Goal: Task Accomplishment & Management: Complete application form

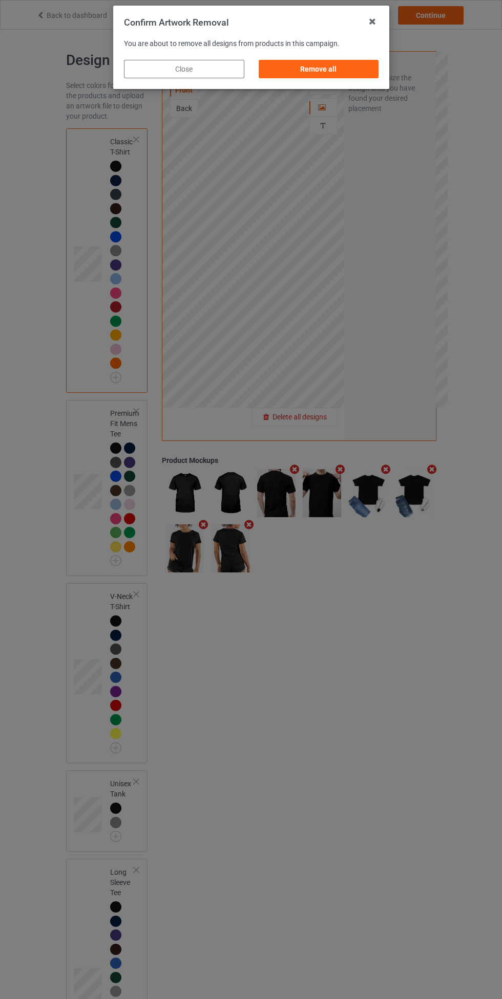
click at [347, 60] on div "Remove all" at bounding box center [318, 69] width 120 height 18
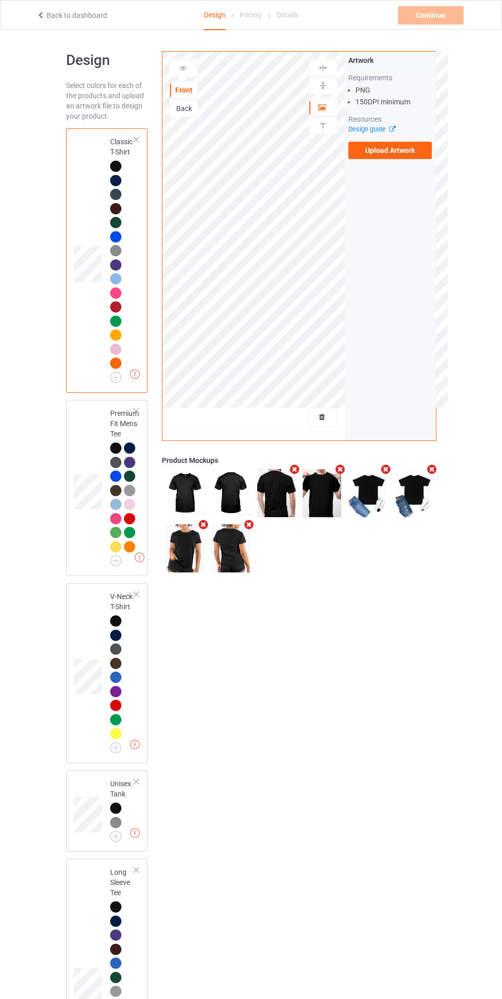
click at [413, 150] on label "Upload Artwork" at bounding box center [390, 150] width 84 height 17
click at [0, 0] on input "Upload Artwork" at bounding box center [0, 0] width 0 height 0
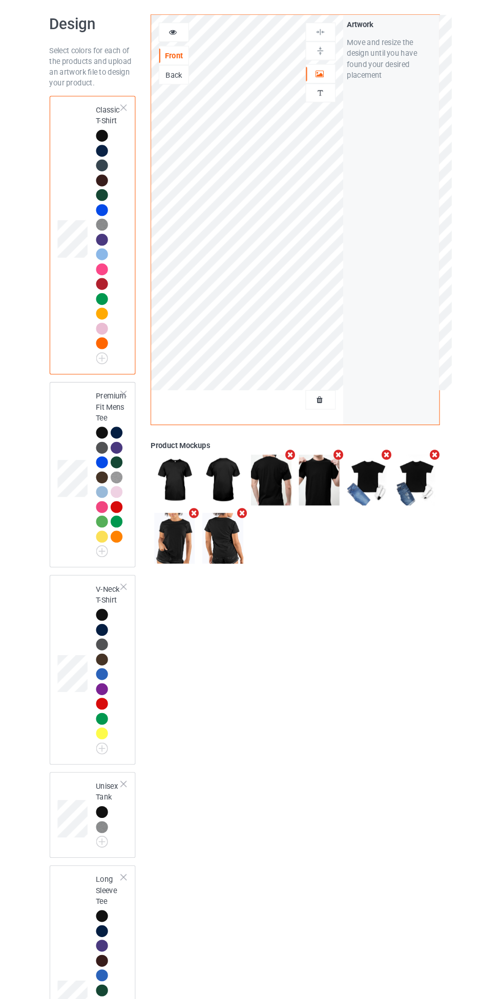
scroll to position [103, 0]
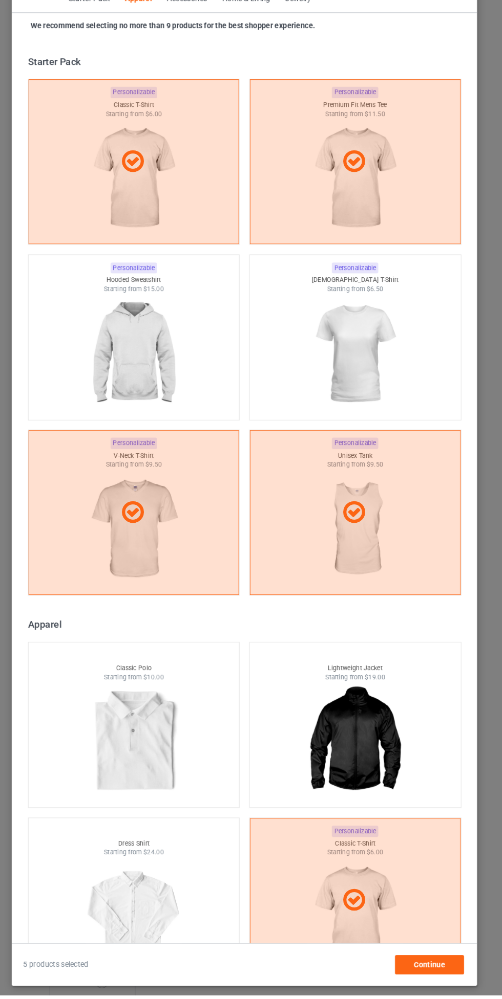
scroll to position [548, 0]
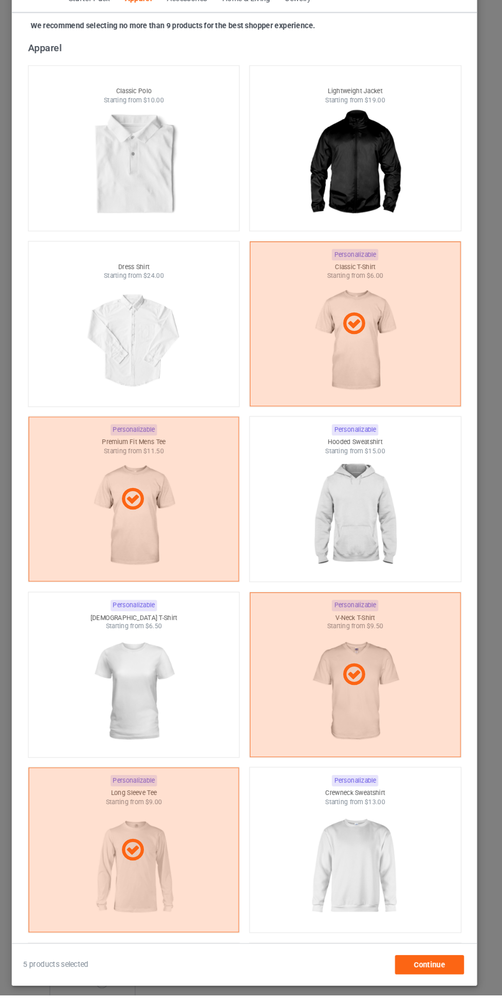
click at [363, 549] on img at bounding box center [356, 544] width 92 height 115
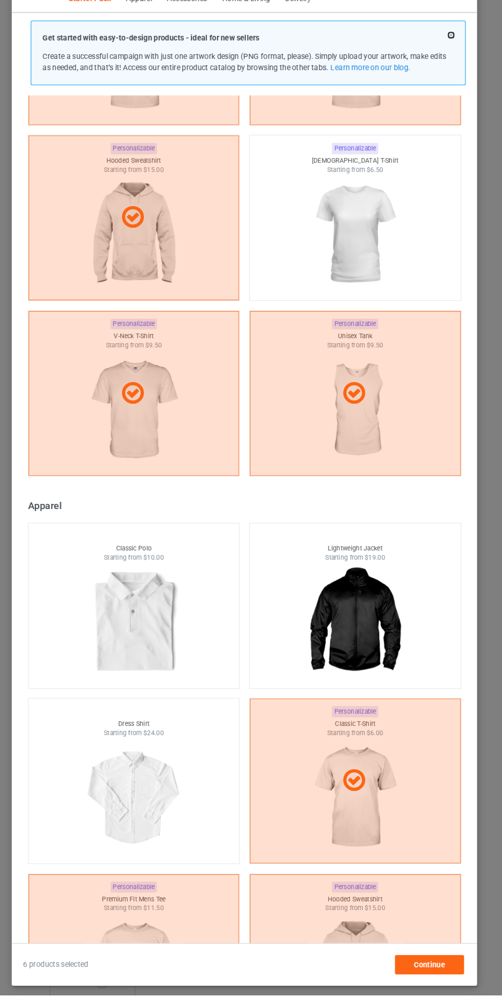
scroll to position [161, 0]
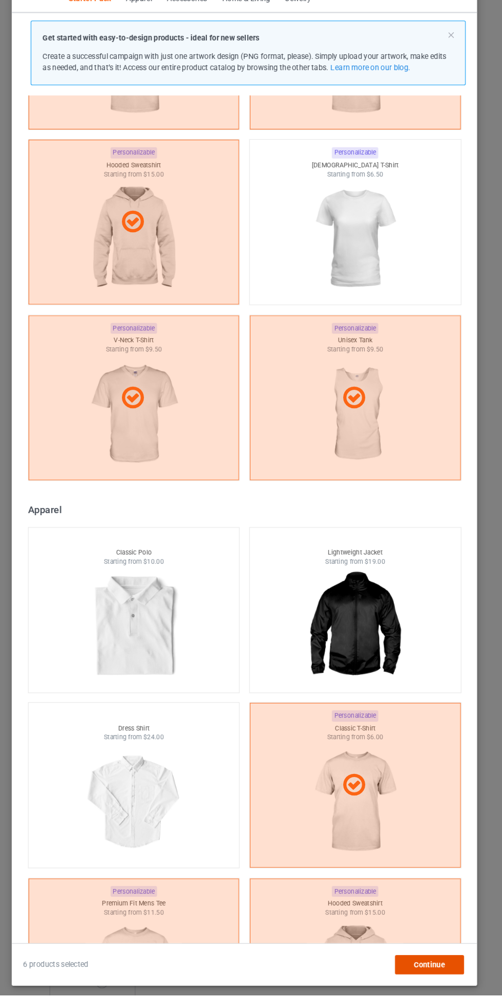
click at [431, 974] on span "Continue" at bounding box center [426, 970] width 30 height 8
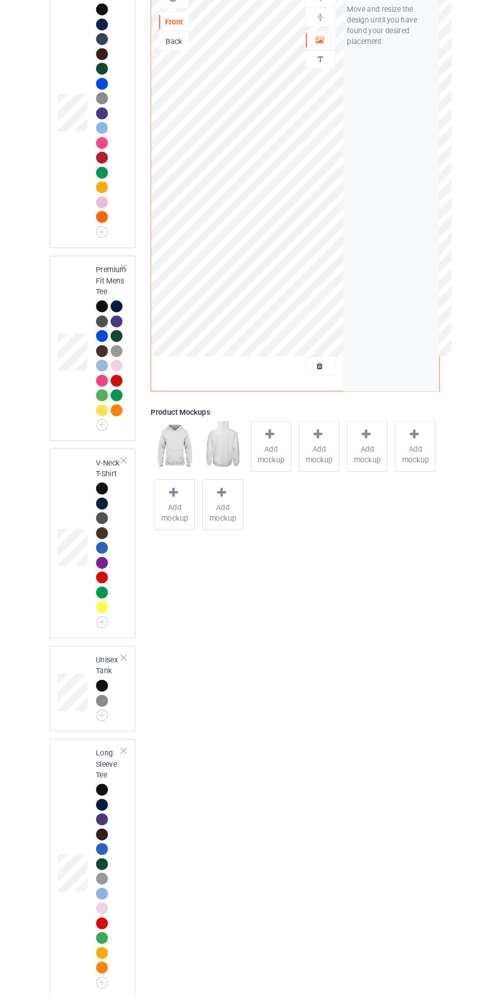
click at [278, 482] on span "Add mockup" at bounding box center [275, 485] width 37 height 20
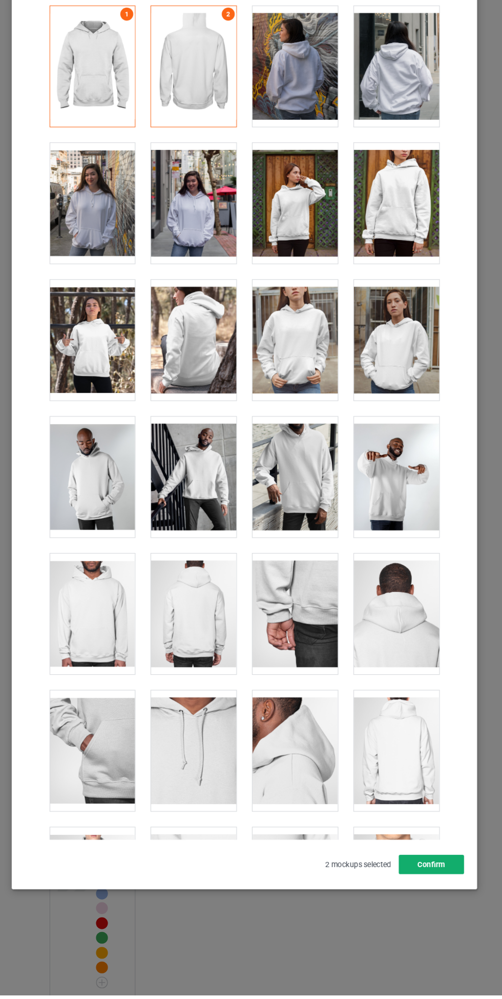
click at [443, 884] on button "Confirm" at bounding box center [428, 875] width 62 height 18
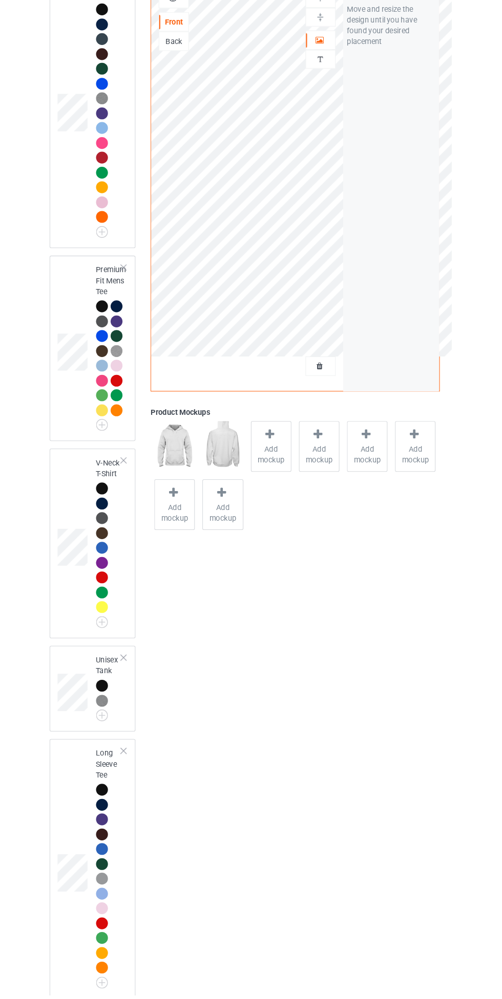
click at [0, 0] on img at bounding box center [0, 0] width 0 height 0
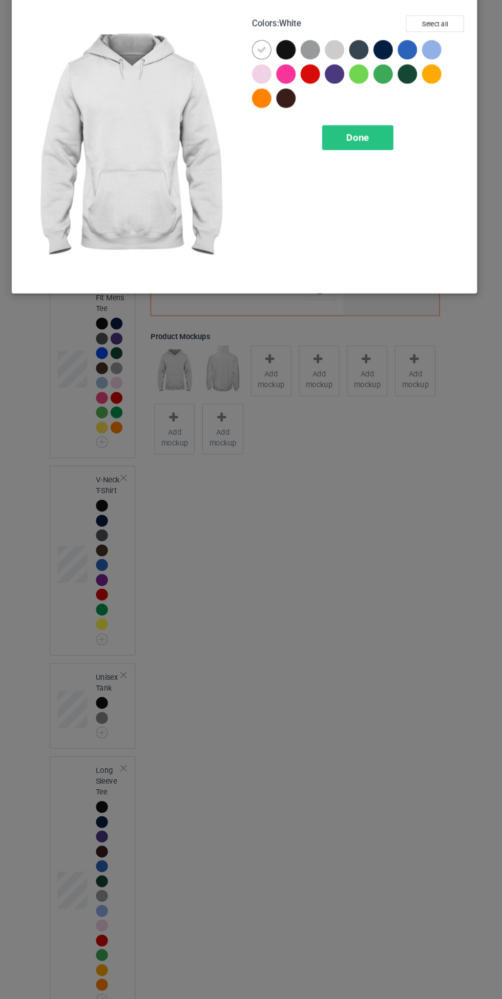
scroll to position [106, 0]
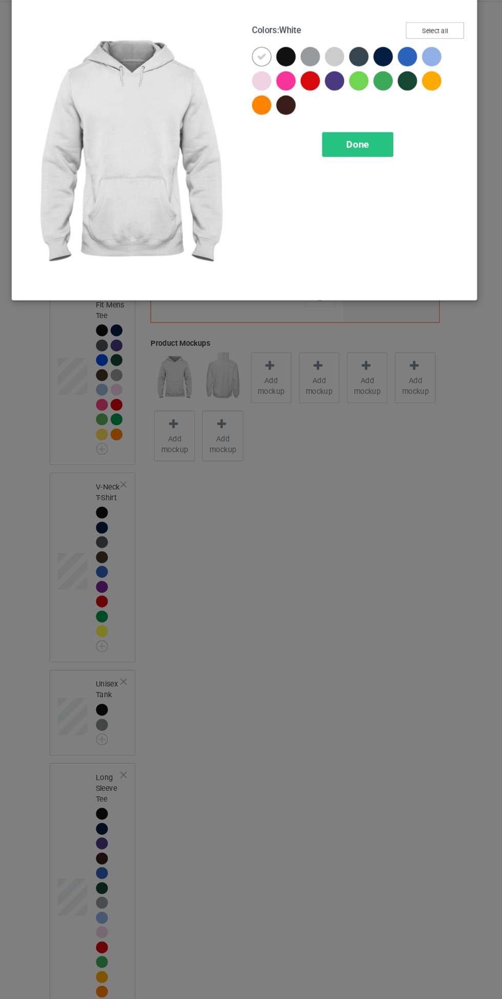
click at [439, 57] on button "Select all" at bounding box center [431, 57] width 55 height 16
click at [268, 79] on icon at bounding box center [267, 81] width 9 height 9
click at [336, 81] on icon at bounding box center [336, 81] width 9 height 9
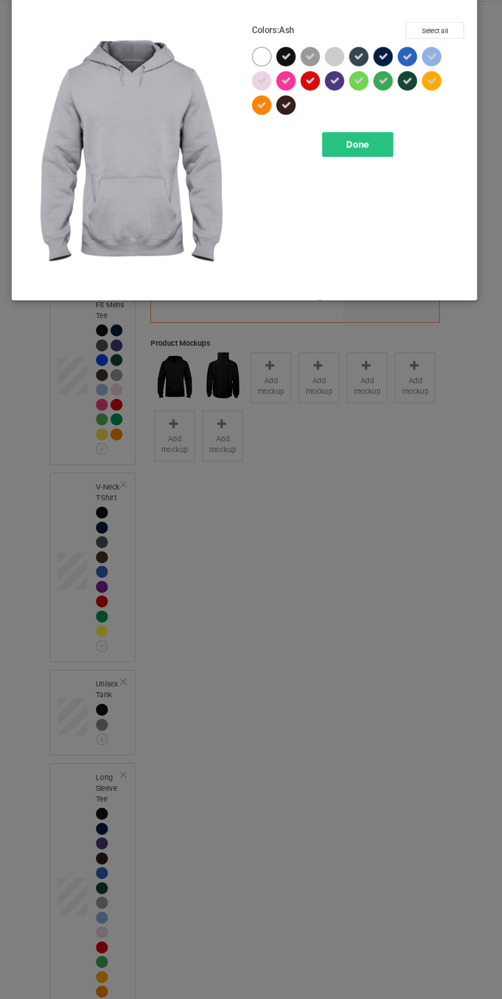
click at [359, 104] on icon at bounding box center [359, 104] width 9 height 9
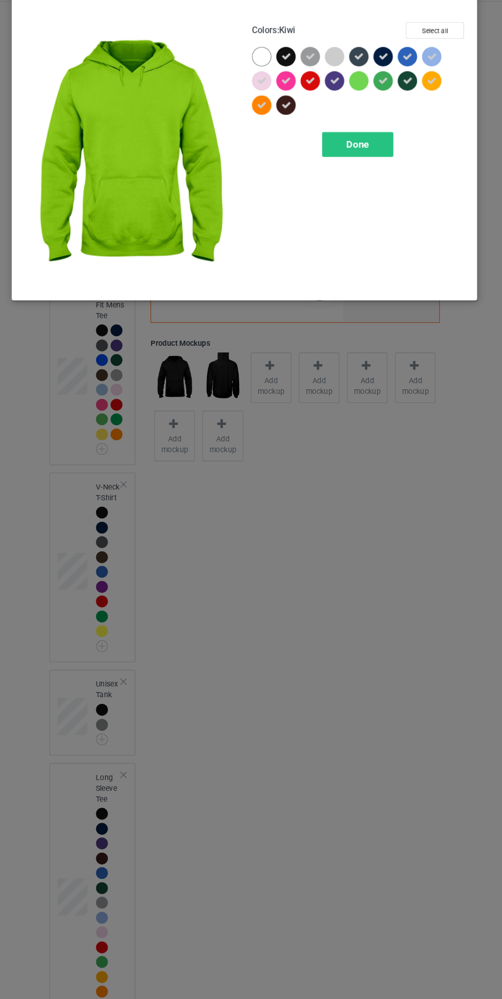
click at [378, 172] on div "Done" at bounding box center [358, 166] width 68 height 24
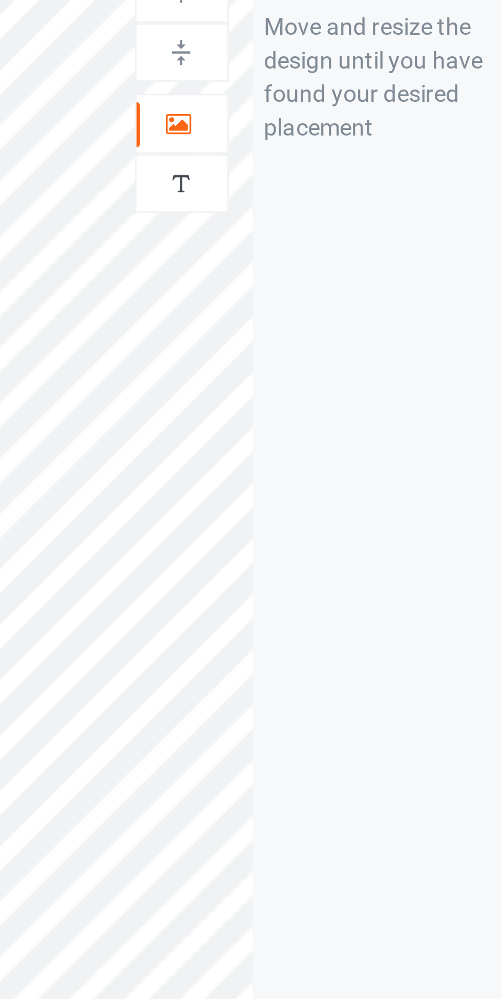
scroll to position [106, 0]
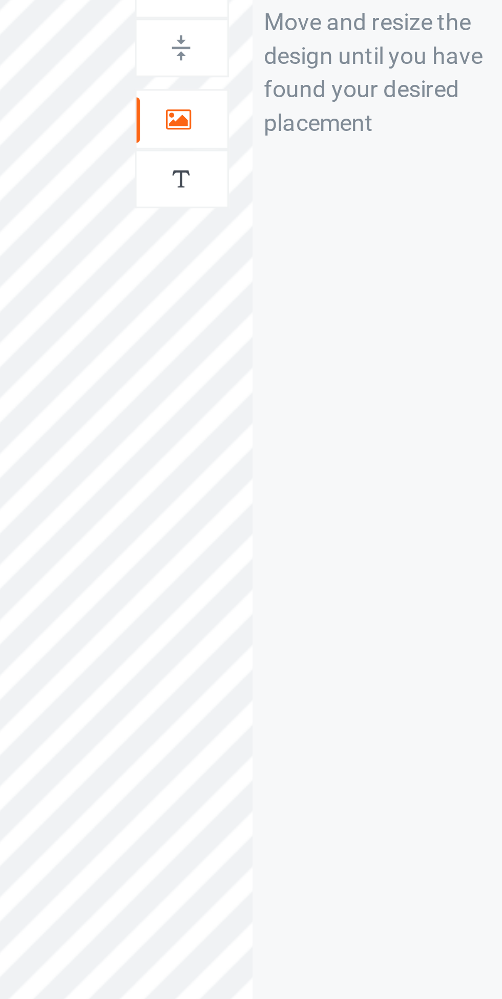
click at [326, 94] on div at bounding box center [323, 92] width 28 height 10
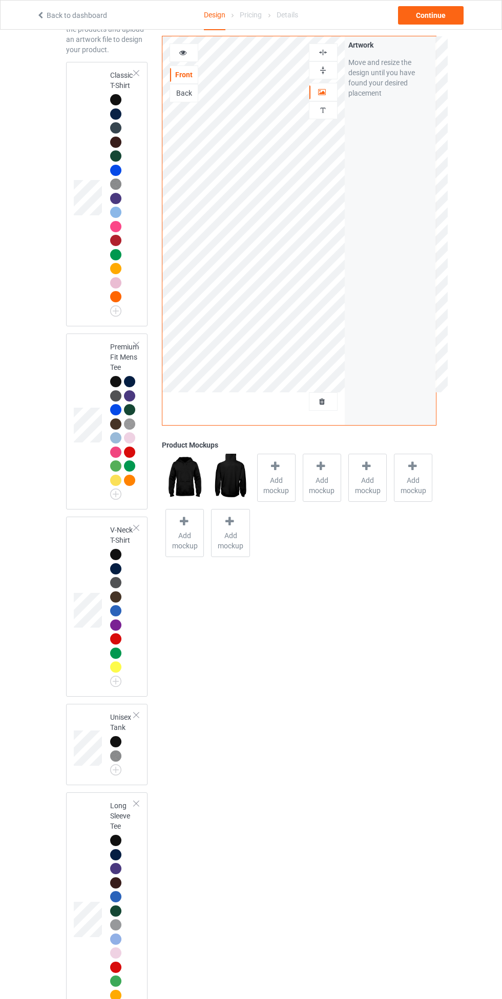
scroll to position [0, 0]
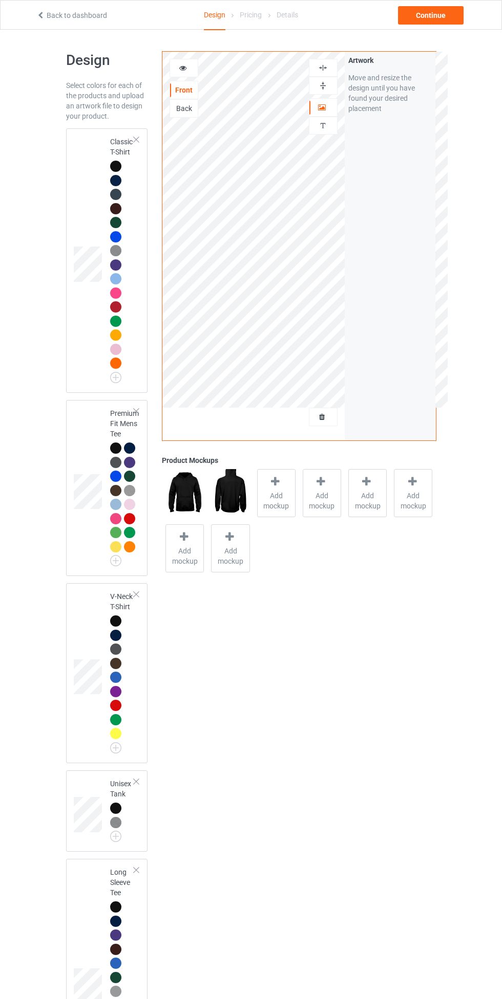
click at [117, 165] on div at bounding box center [115, 166] width 11 height 11
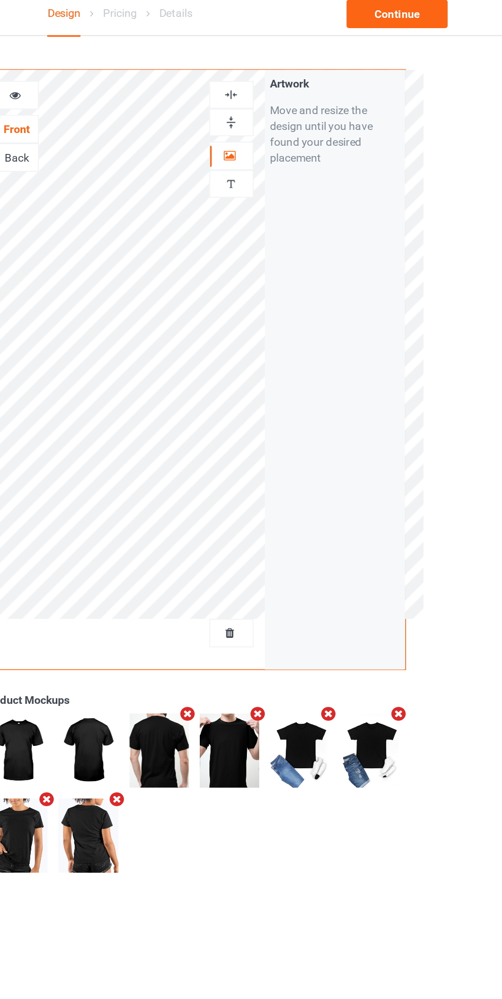
click at [325, 64] on img at bounding box center [323, 68] width 10 height 10
click at [446, 19] on div "Continue" at bounding box center [431, 15] width 66 height 18
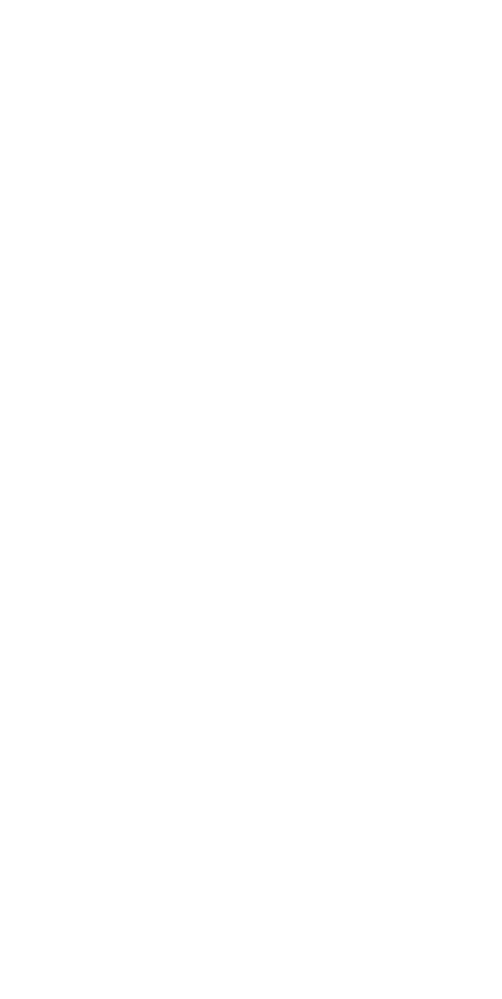
click at [169, 999] on body at bounding box center [251, 499] width 502 height 999
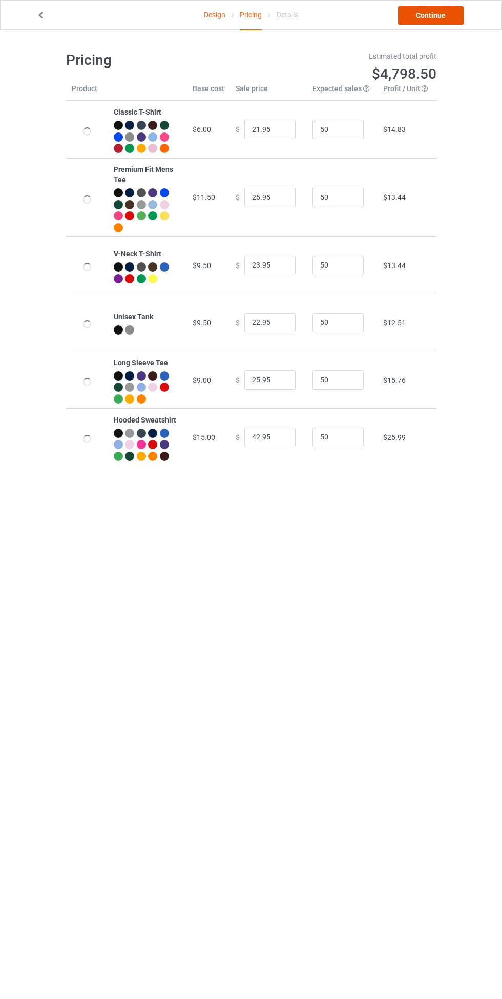
click at [447, 16] on link "Continue" at bounding box center [431, 15] width 66 height 18
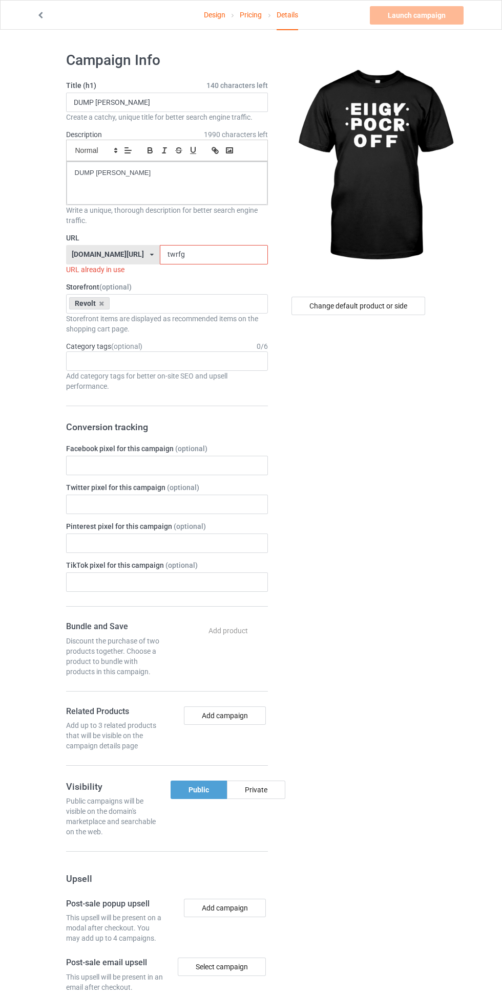
click at [224, 254] on input "twrfg" at bounding box center [214, 254] width 108 height 19
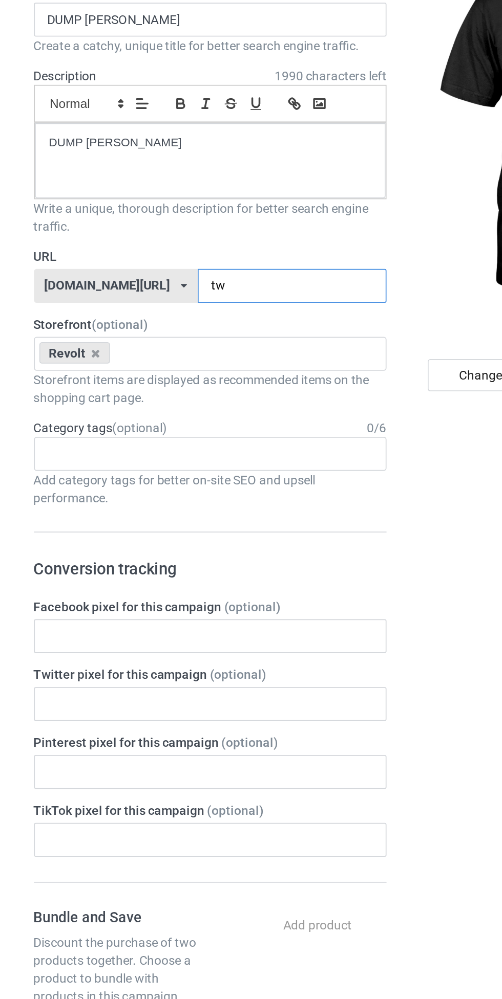
type input "t"
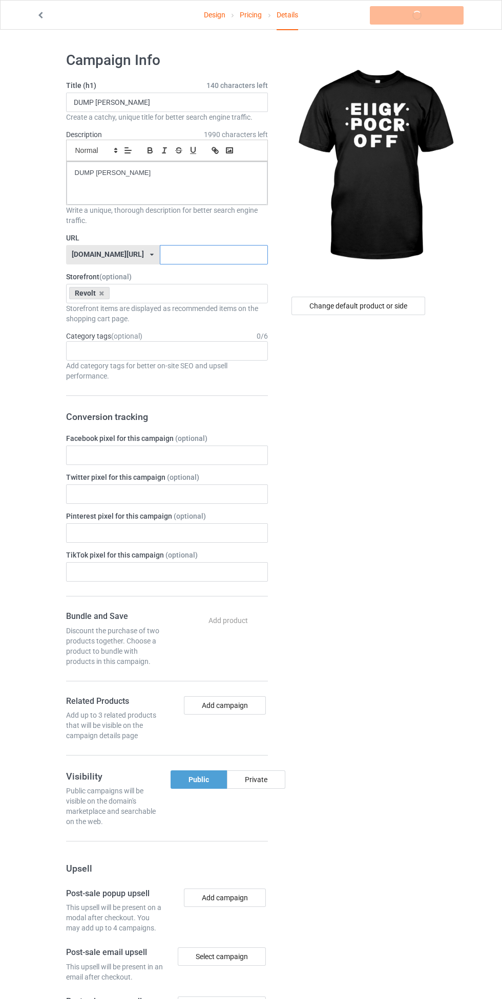
type input "ل"
type input "Eggh6"
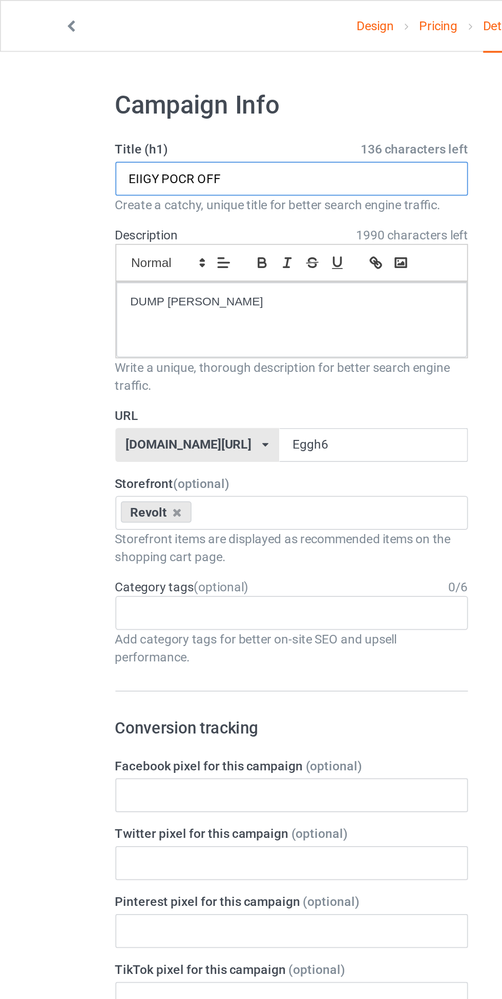
type input "EIIGY POCR OFF"
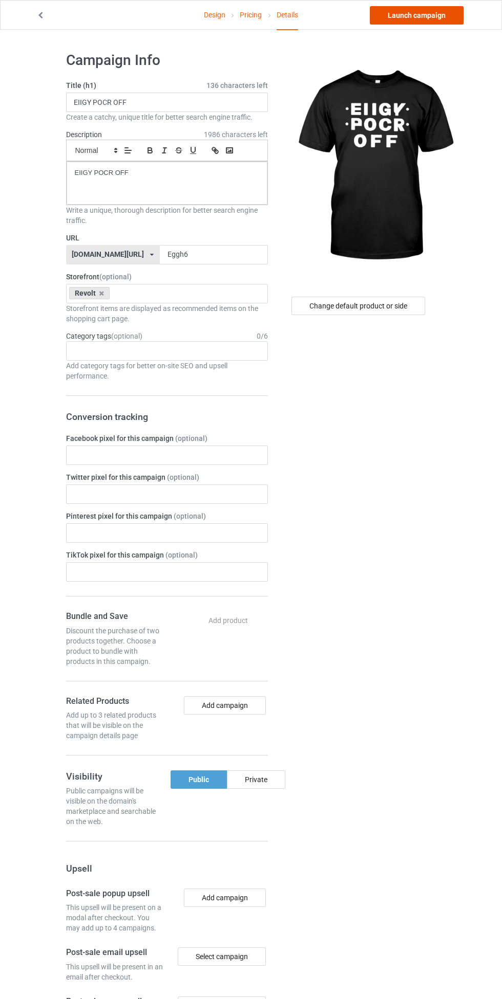
click at [437, 17] on link "Launch campaign" at bounding box center [416, 15] width 94 height 18
